Goal: Task Accomplishment & Management: Manage account settings

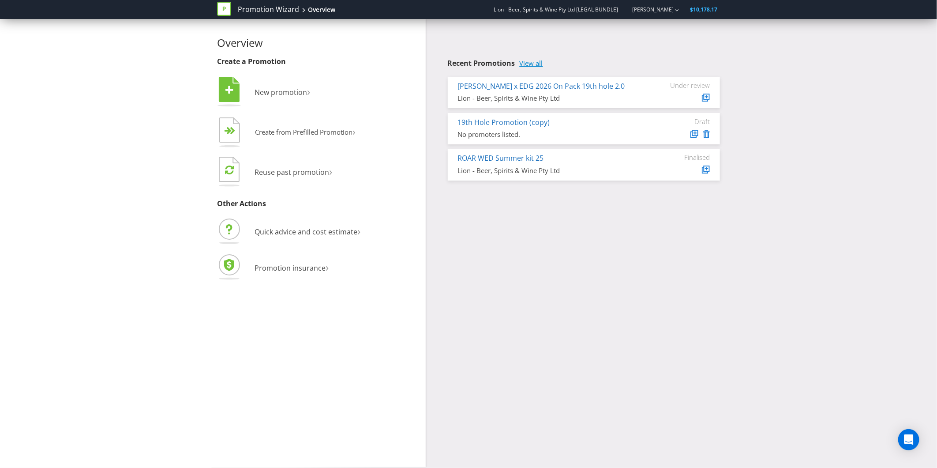
click at [528, 62] on link "View all" at bounding box center [531, 64] width 23 height 8
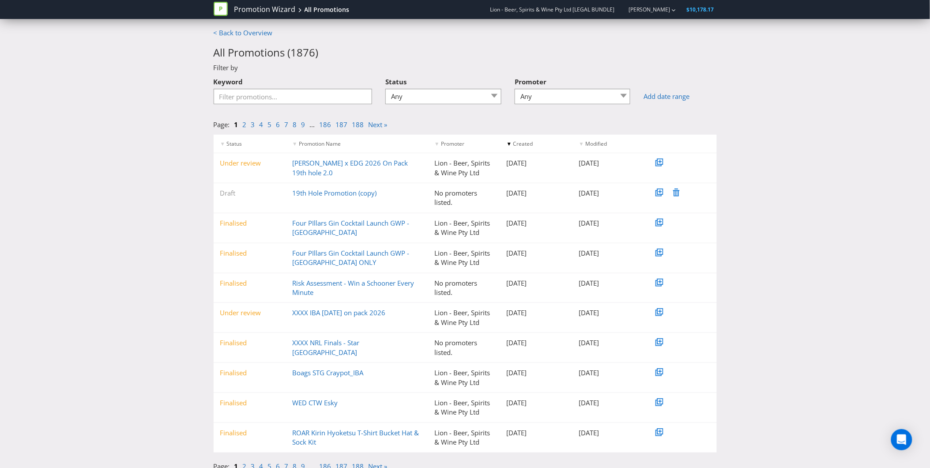
drag, startPoint x: 313, startPoint y: 162, endPoint x: 297, endPoint y: 173, distance: 20.3
click at [297, 173] on div "Under review [PERSON_NAME] x EDG 2026 On Pack 19th hole 2.0 Lion - Beer, Spirit…" at bounding box center [465, 168] width 503 height 30
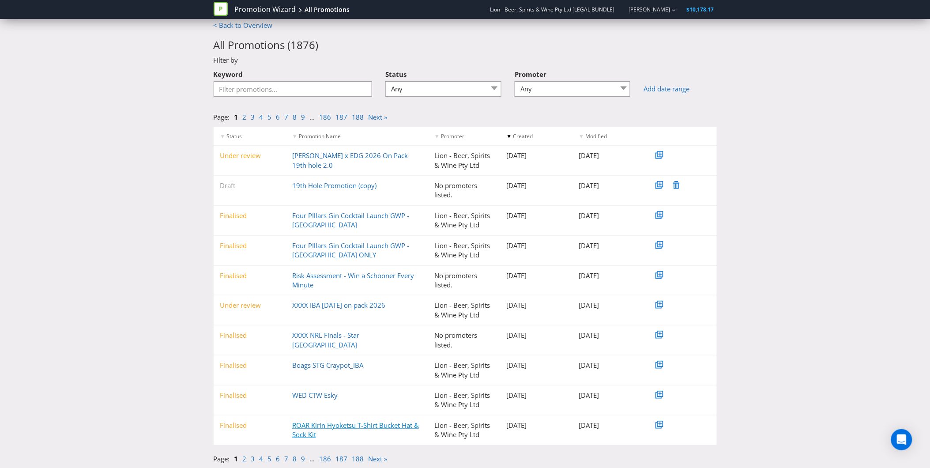
click at [298, 429] on link "ROAR Kirin Hyoketsu T-Shirt Bucket Hat & Sock Kit" at bounding box center [355, 430] width 127 height 18
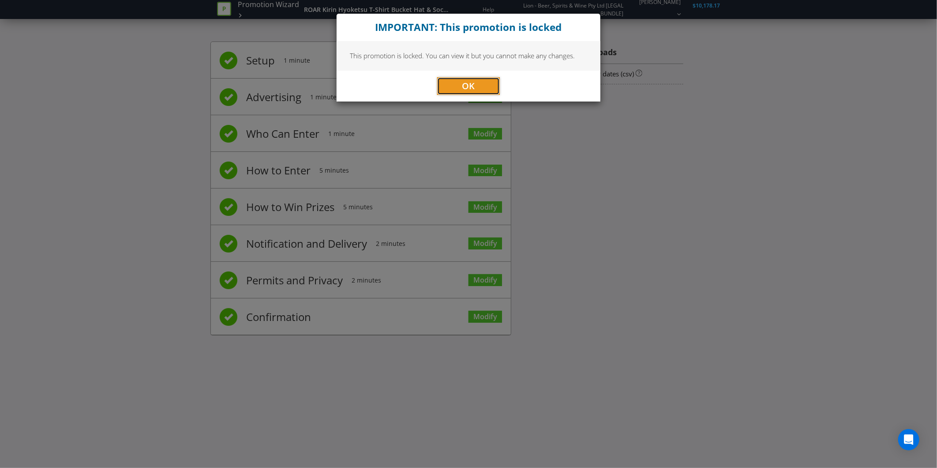
click at [470, 86] on span "OK" at bounding box center [468, 86] width 13 height 12
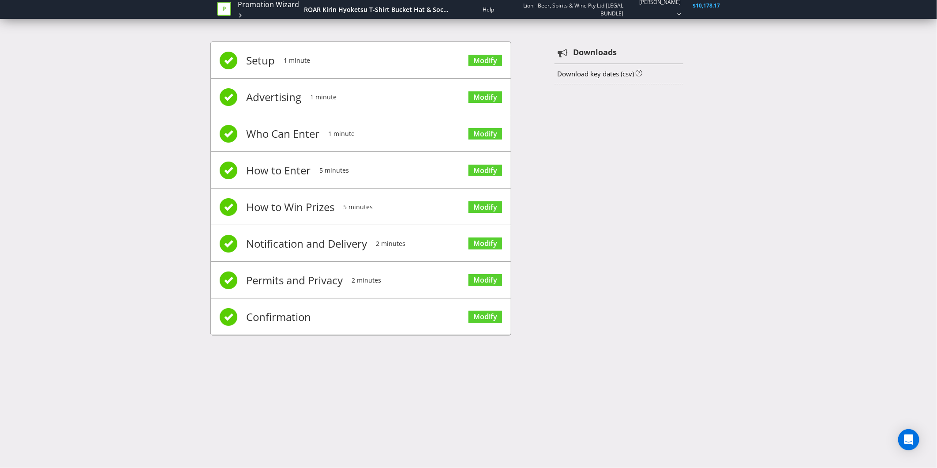
click at [290, 315] on span "Confirmation" at bounding box center [278, 316] width 65 height 35
click at [476, 312] on link "Modify" at bounding box center [486, 317] width 34 height 12
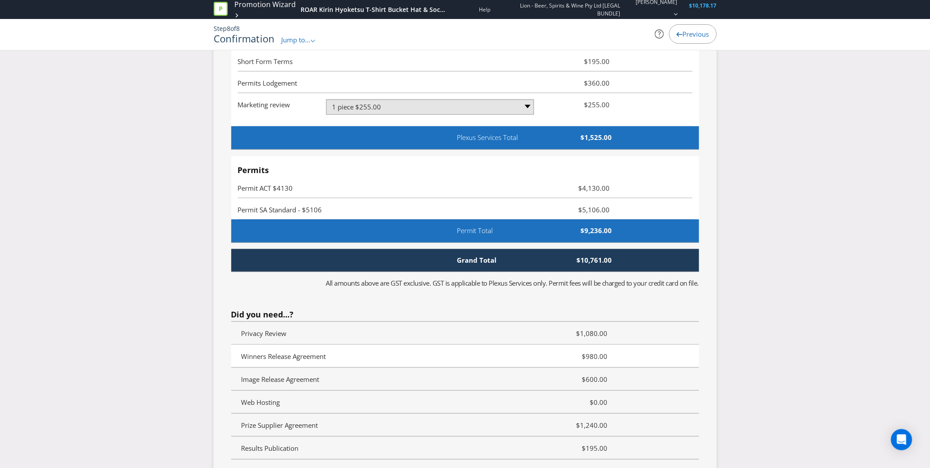
scroll to position [2402, 0]
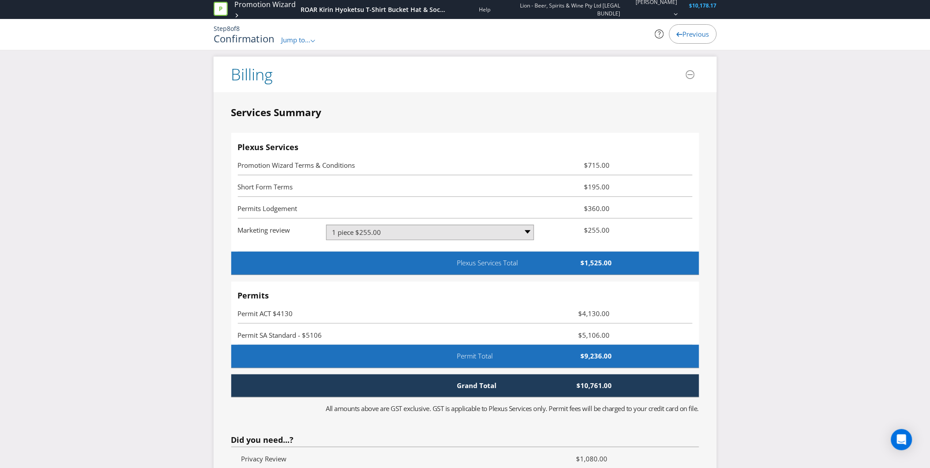
click at [374, 287] on div "Permits Permit ACT $4130 $4,130.00 Permit SA Standard - $5106 $5,106.00" at bounding box center [465, 314] width 468 height 64
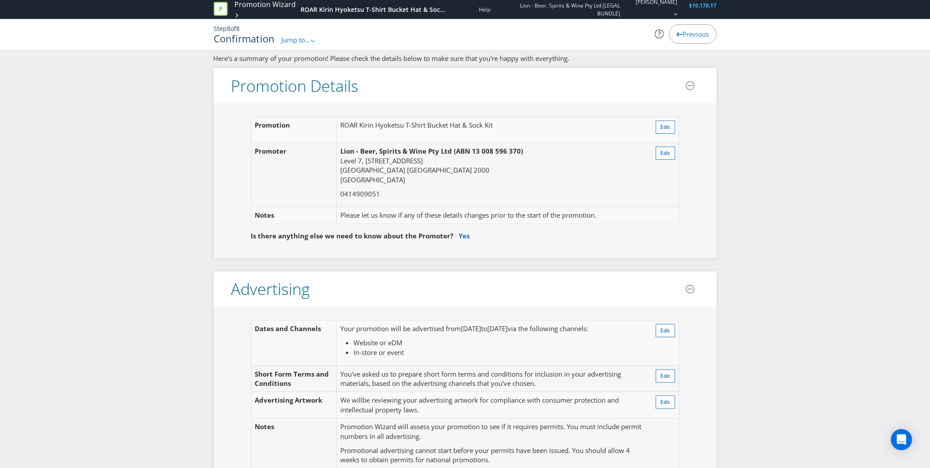
scroll to position [0, 0]
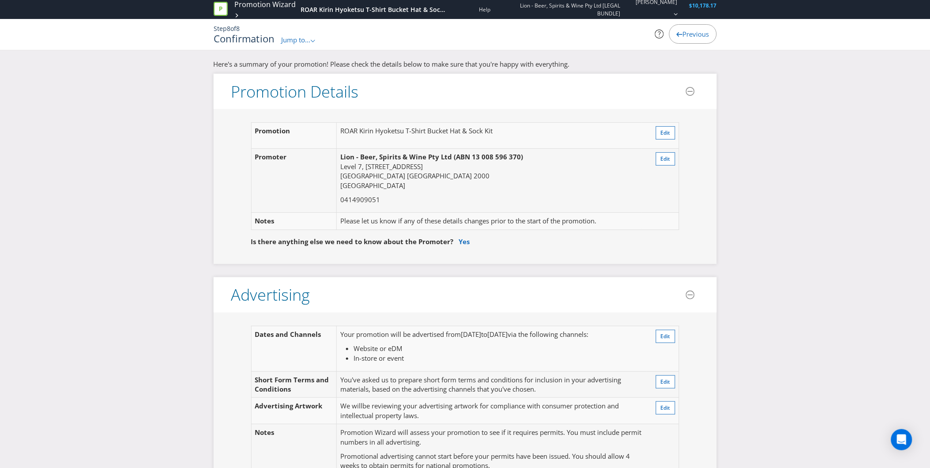
click at [677, 33] on icon at bounding box center [680, 34] width 6 height 4
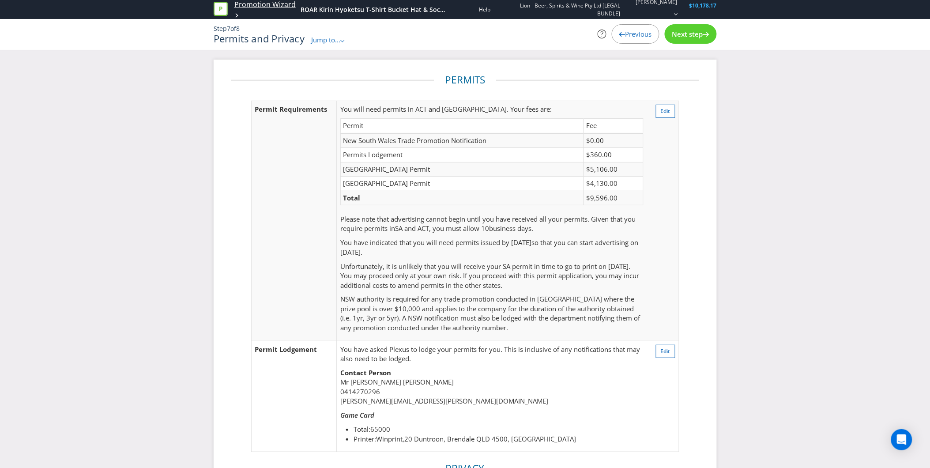
click at [247, 5] on link "Promotion Wizard" at bounding box center [264, 5] width 61 height 10
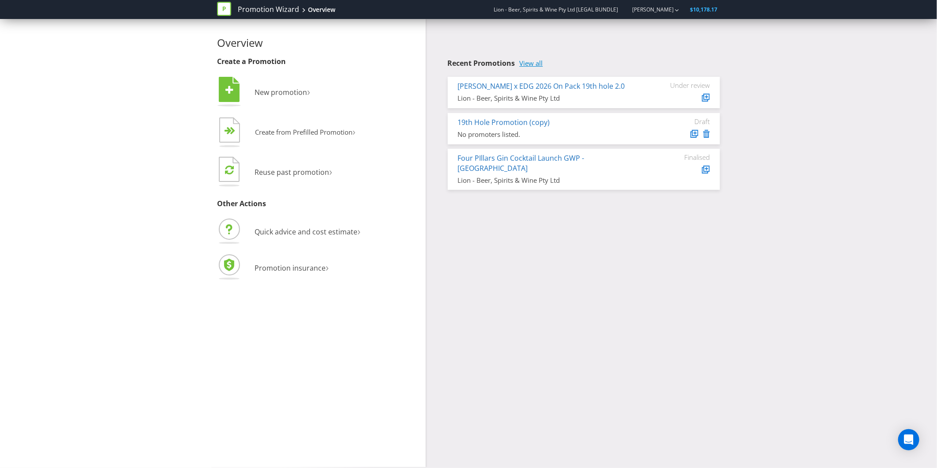
click at [537, 64] on link "View all" at bounding box center [531, 64] width 23 height 8
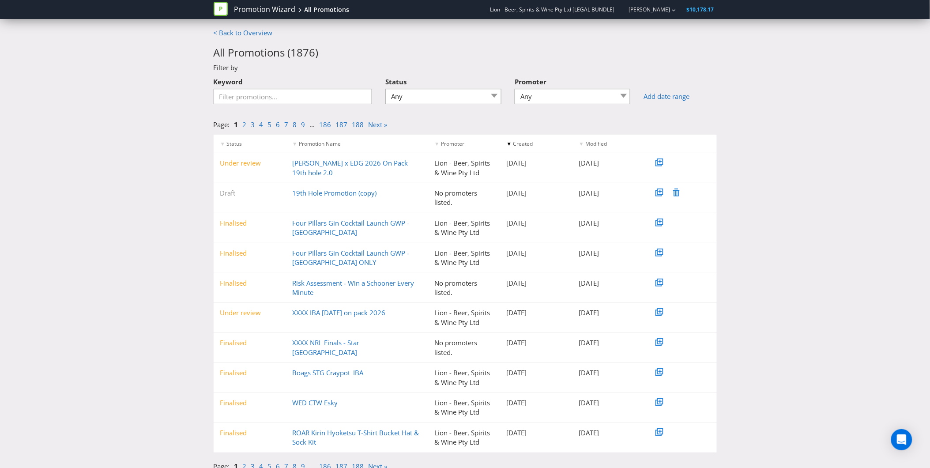
click at [327, 85] on div "Keyword" at bounding box center [293, 88] width 159 height 31
click at [326, 94] on input "Keyword" at bounding box center [293, 96] width 159 height 15
type input "roar"
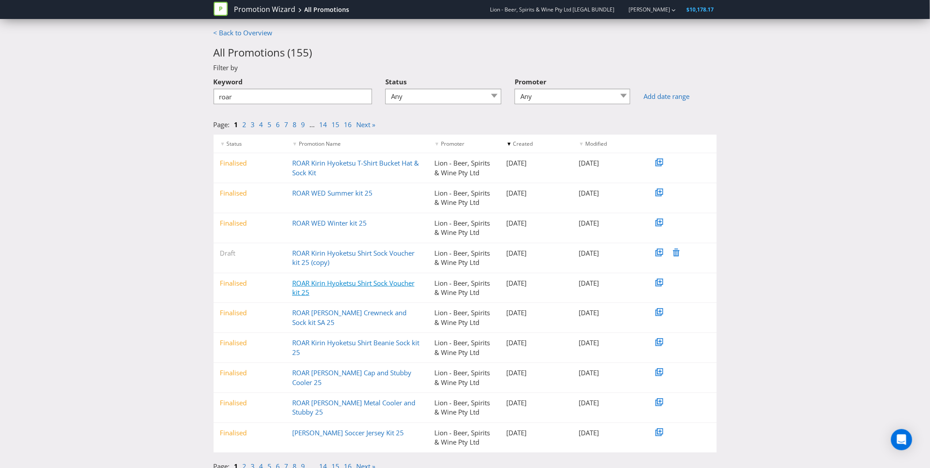
click at [321, 286] on link "ROAR Kirin Hyoketsu Shirt Sock Voucher kit 25" at bounding box center [353, 287] width 122 height 18
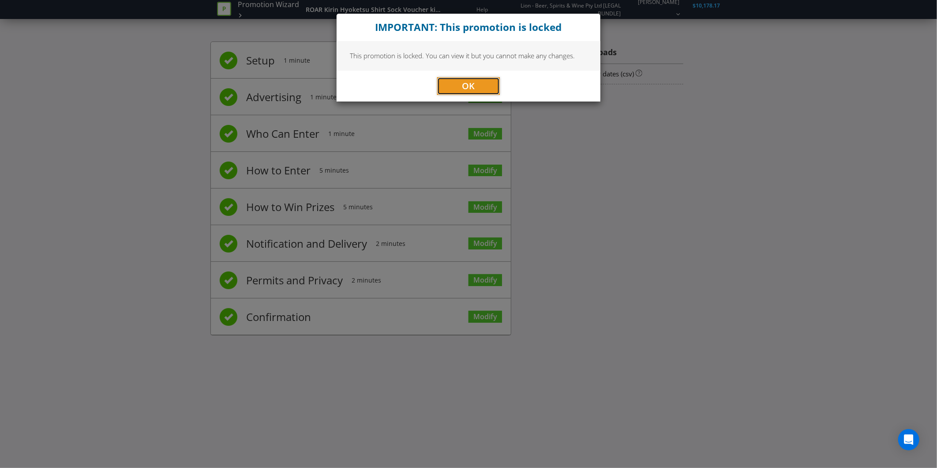
click at [474, 82] on span "OK" at bounding box center [468, 86] width 13 height 12
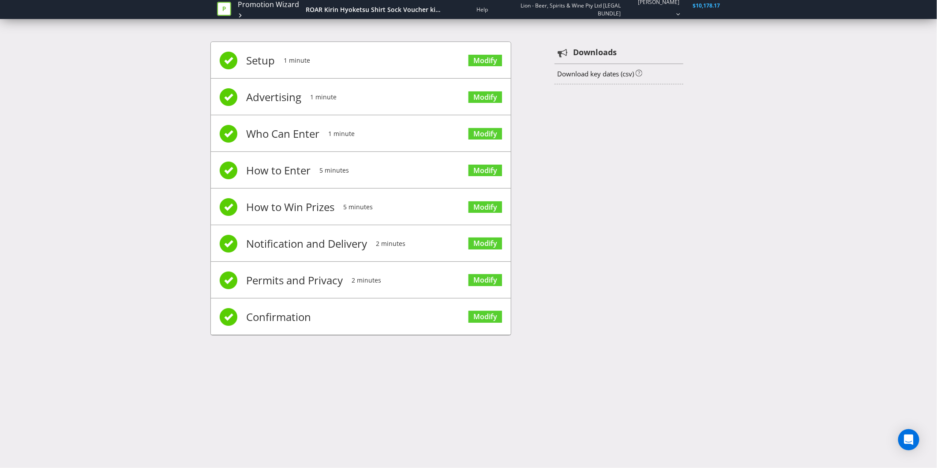
click at [703, 5] on span "$10,178.17" at bounding box center [706, 6] width 27 height 8
click at [669, 14] on div "[PERSON_NAME]" at bounding box center [654, 9] width 54 height 23
click at [699, 7] on span "$10,178.17" at bounding box center [706, 6] width 27 height 8
